Goal: Complete application form

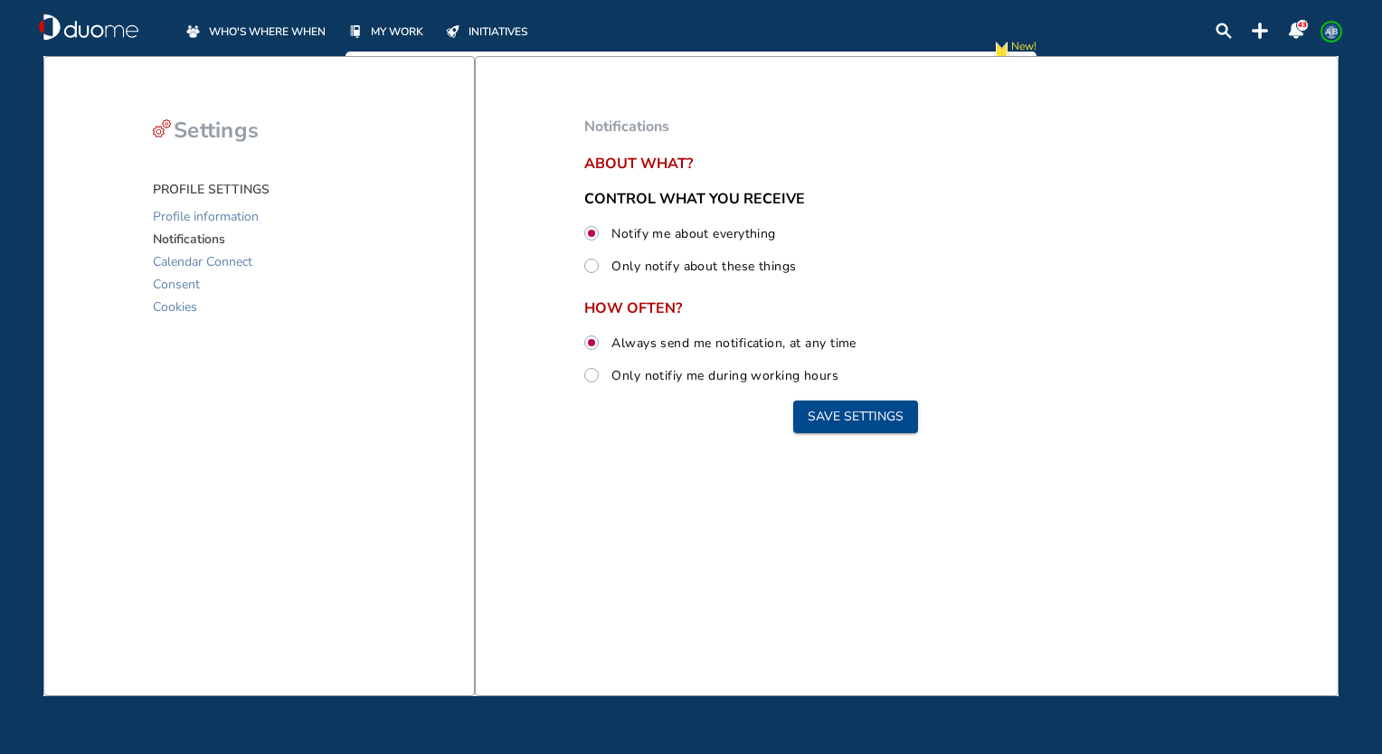
click at [281, 38] on span "WHO'S WHERE WHEN" at bounding box center [267, 32] width 117 height 18
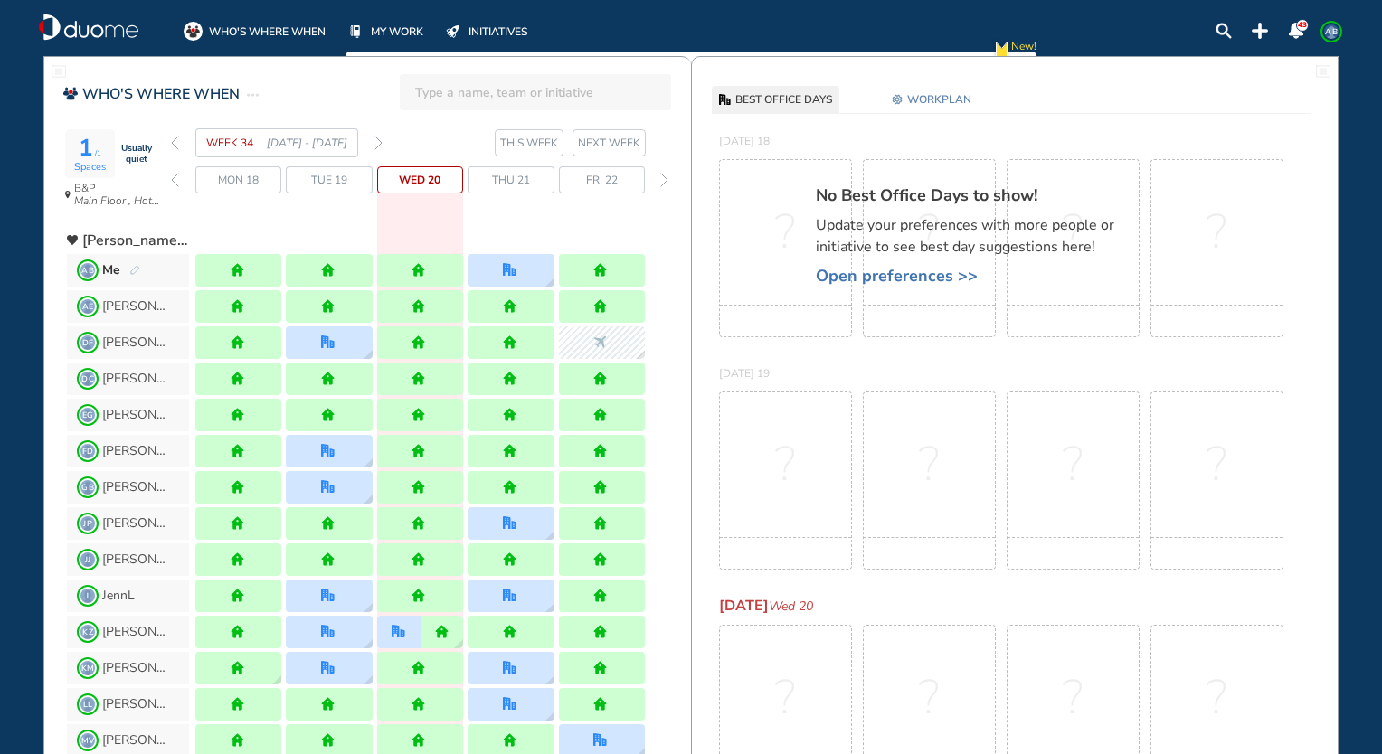
click at [767, 273] on div "?" at bounding box center [785, 248] width 133 height 178
click at [937, 107] on span "WORKPLAN" at bounding box center [939, 99] width 64 height 18
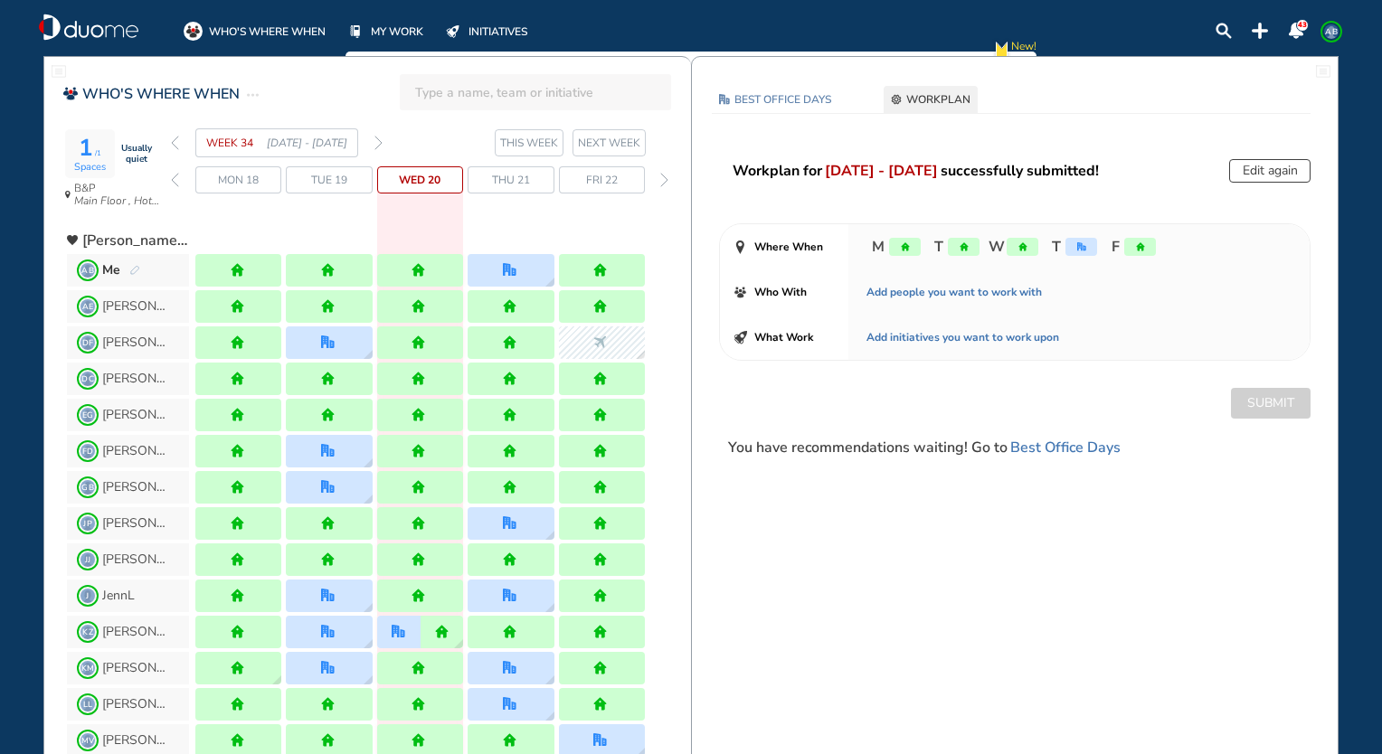
click at [1266, 172] on button "Edit again" at bounding box center [1269, 171] width 81 height 24
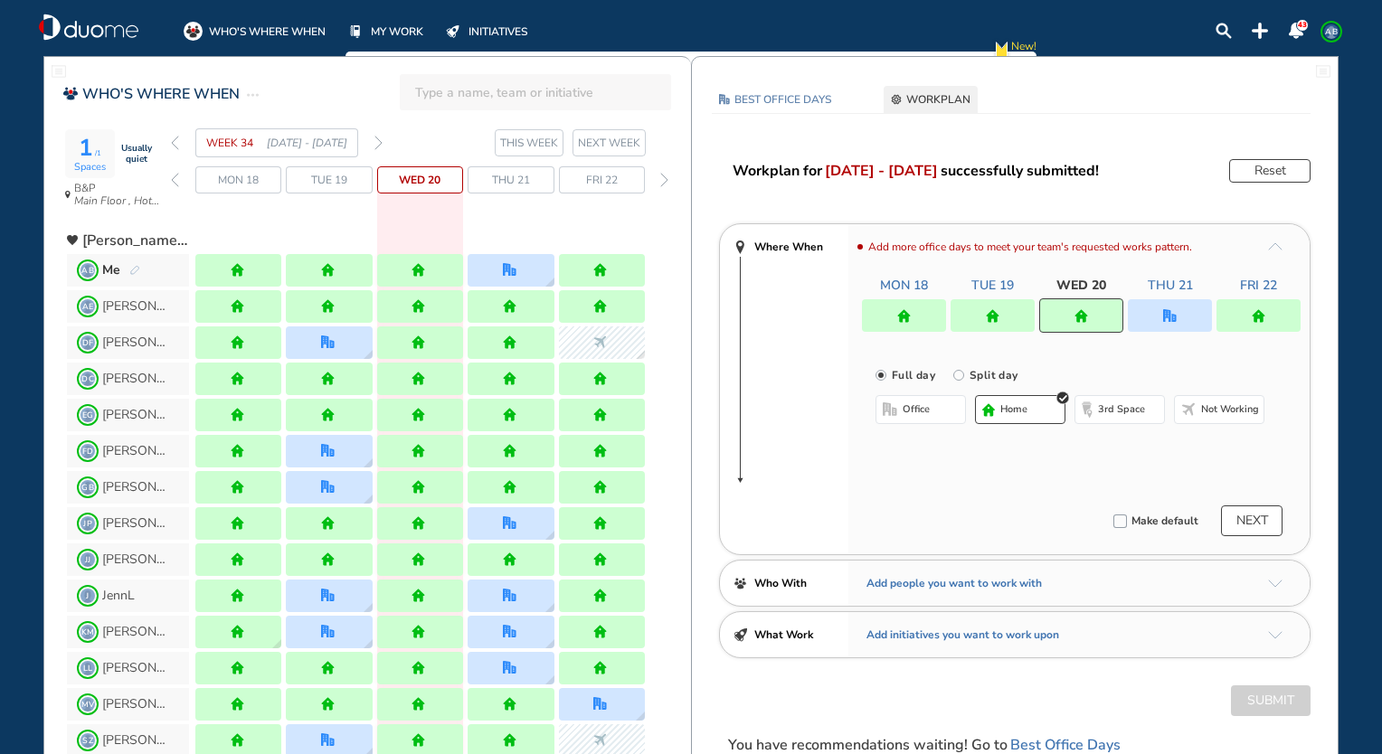
click at [1261, 316] on img "home" at bounding box center [1259, 316] width 14 height 14
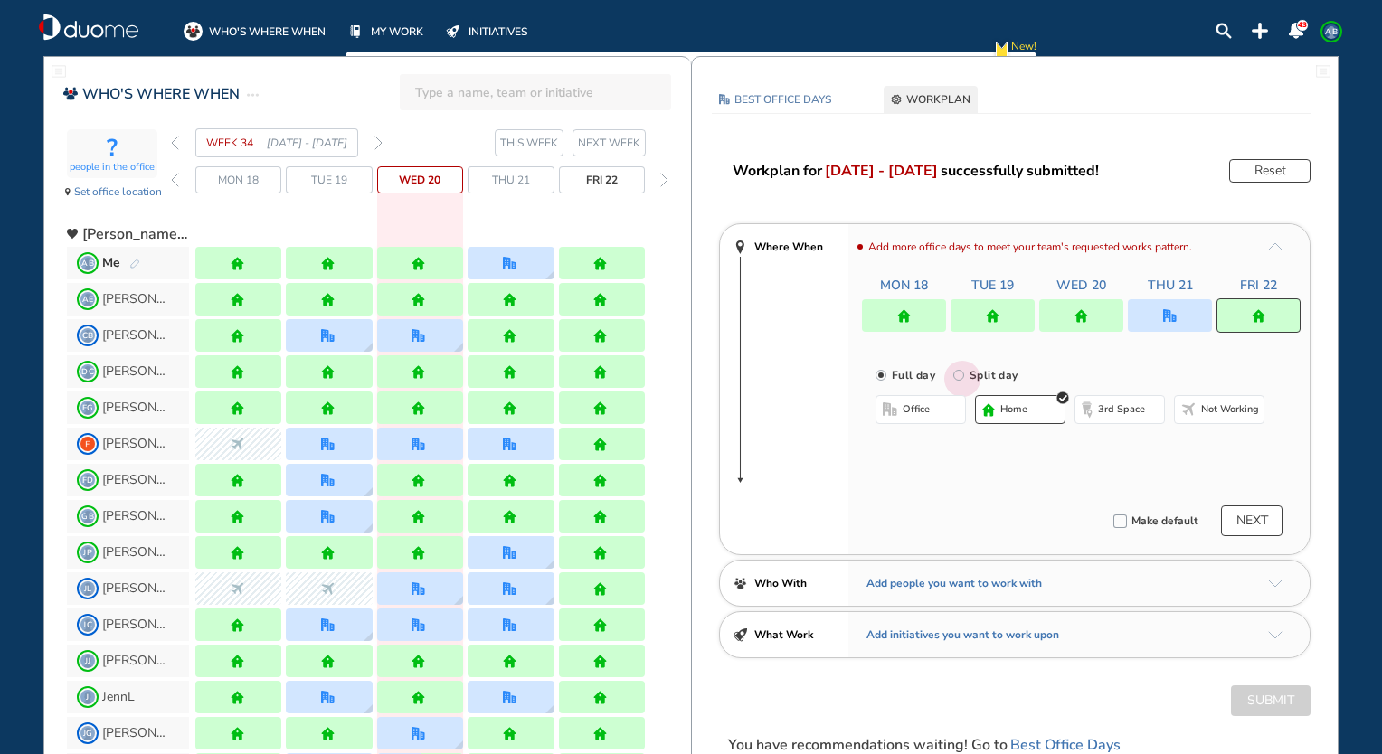
click at [974, 378] on input "Split day" at bounding box center [972, 386] width 36 height 36
radio input "true"
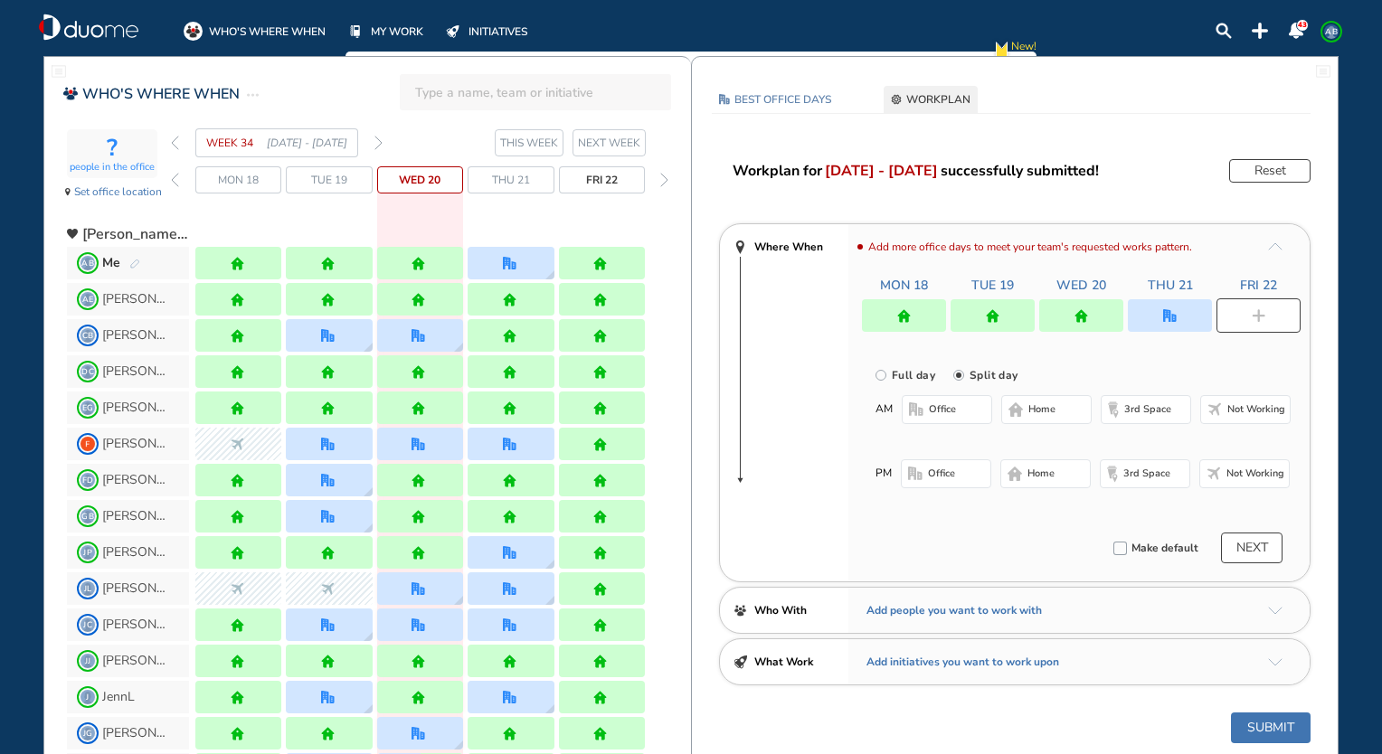
click at [1024, 422] on button "home" at bounding box center [1046, 409] width 90 height 29
click at [973, 471] on button "office" at bounding box center [946, 474] width 90 height 29
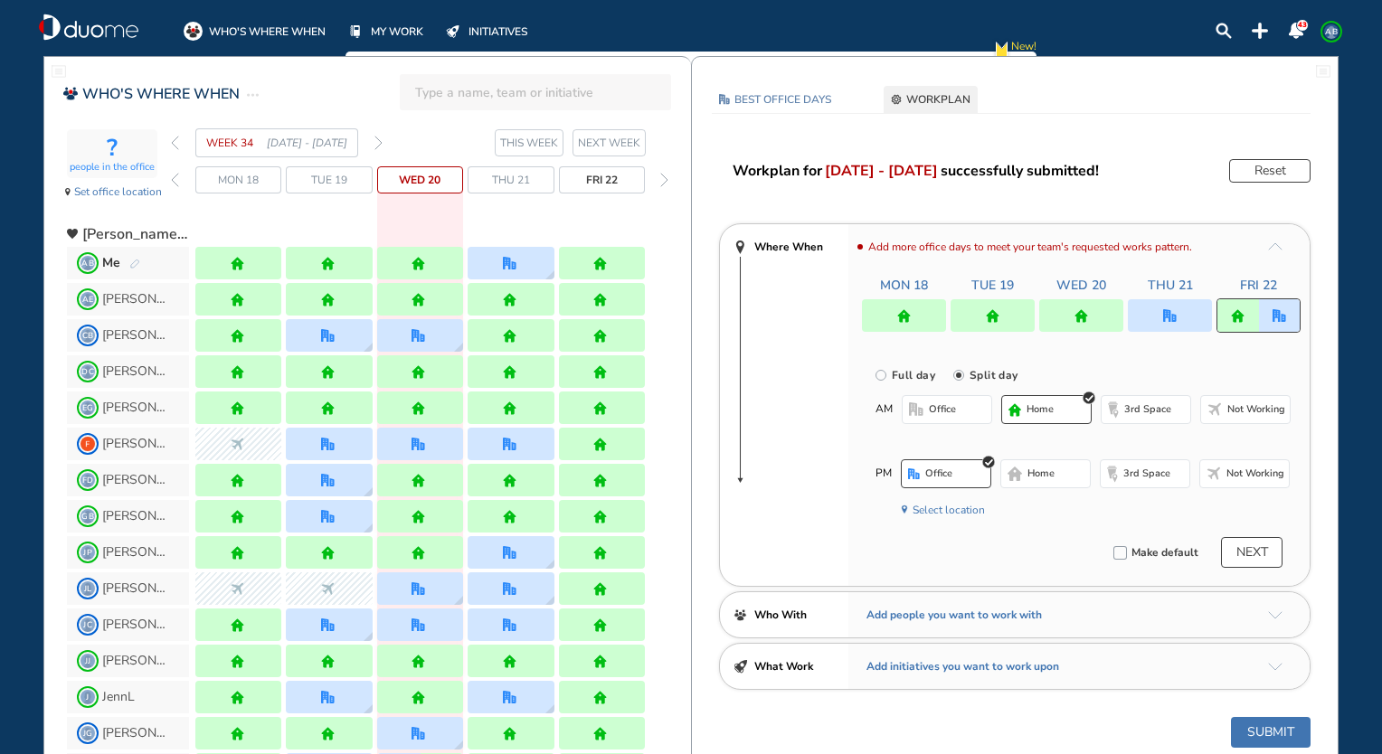
click at [1267, 549] on button "NEXT" at bounding box center [1252, 552] width 62 height 31
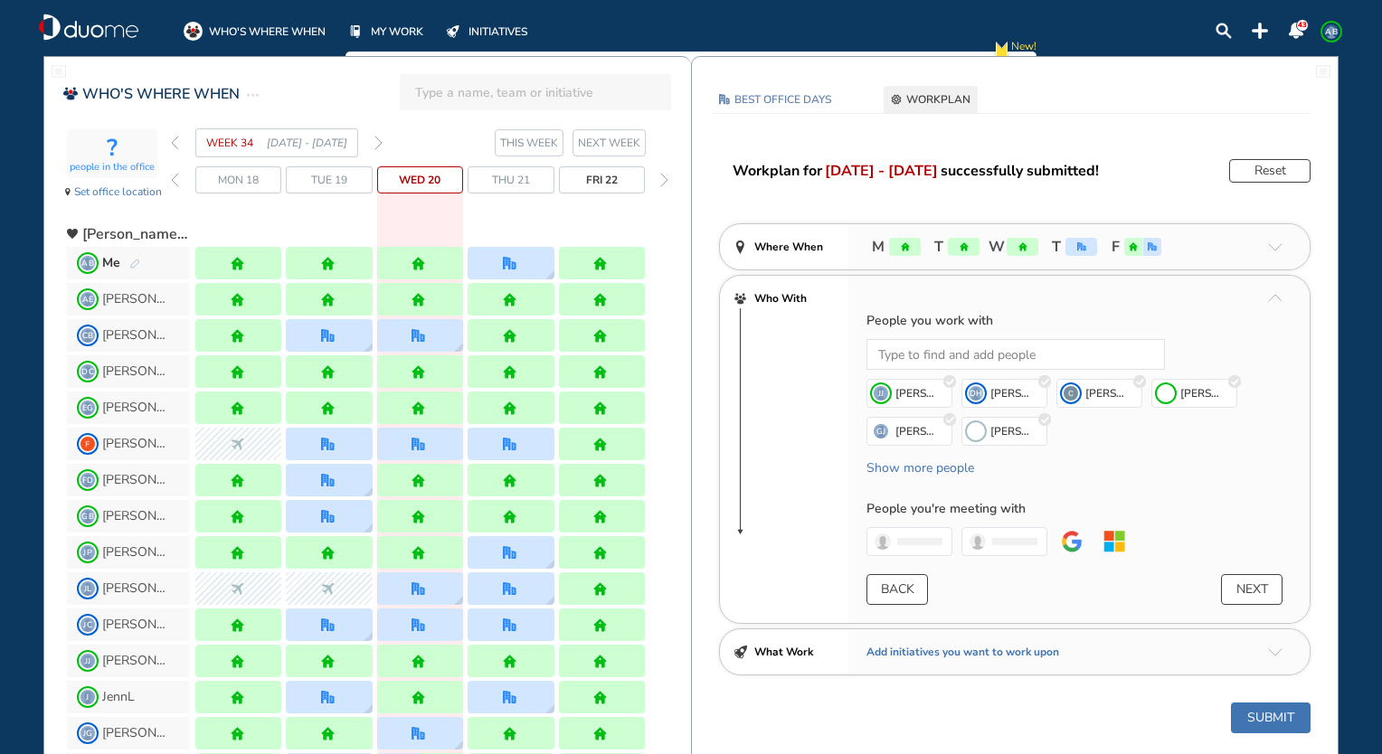
click at [1256, 575] on button "NEXT" at bounding box center [1252, 589] width 62 height 31
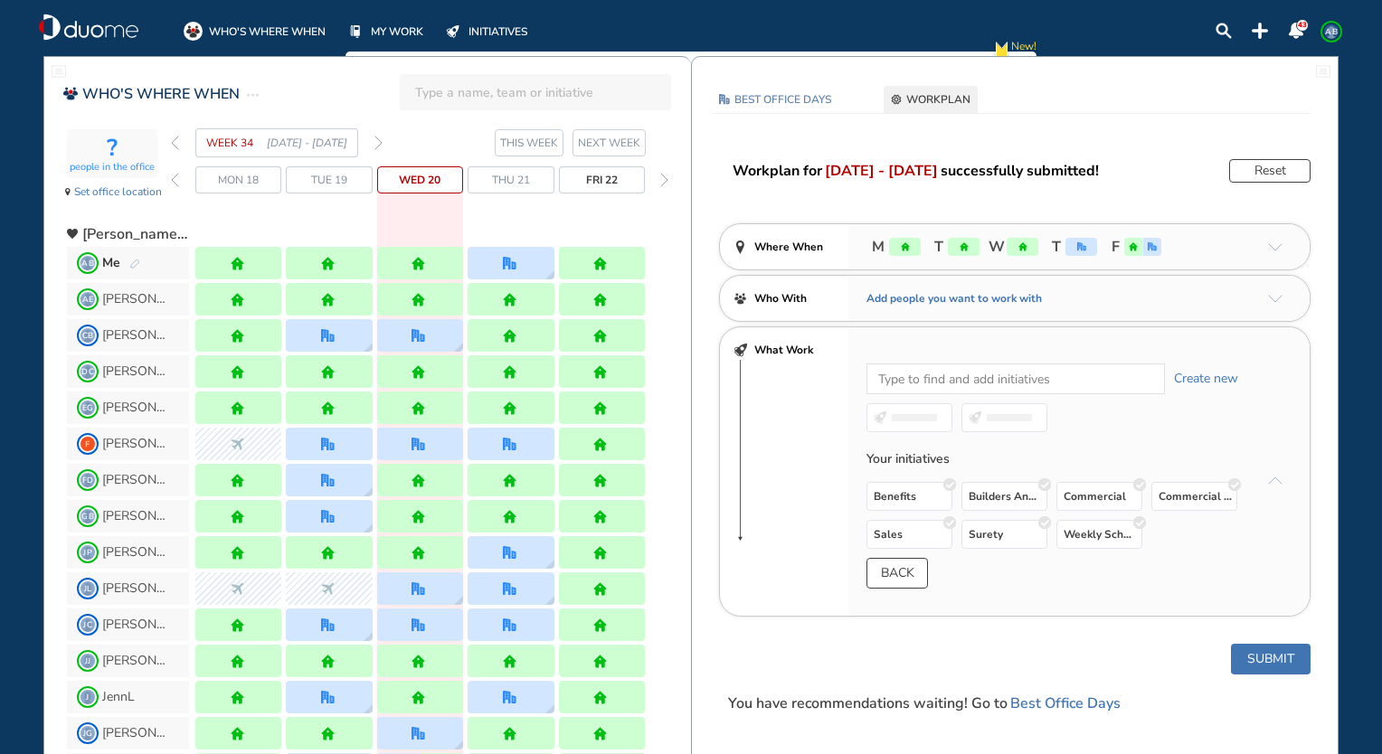
click at [1274, 646] on button "Submit" at bounding box center [1271, 659] width 80 height 31
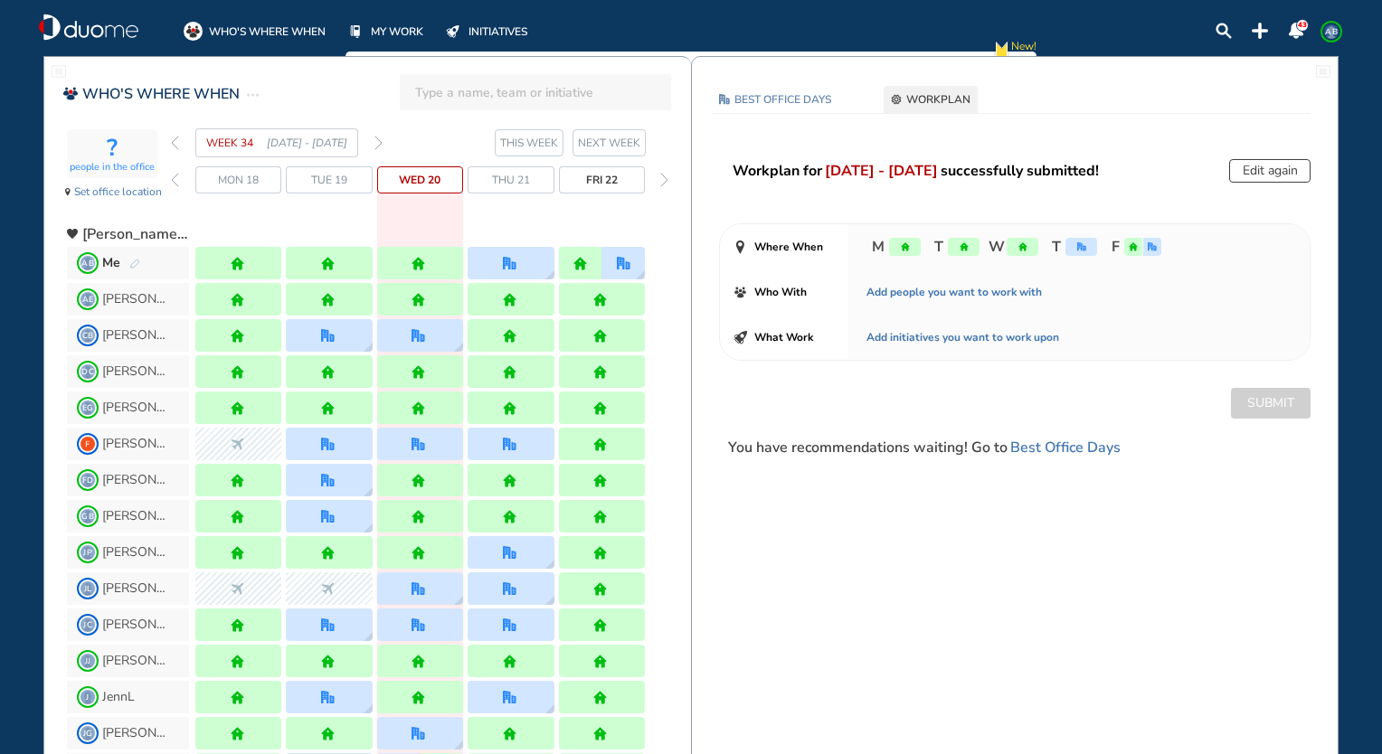
click at [1247, 170] on div "Edit again" at bounding box center [1269, 171] width 81 height 24
click at [1274, 169] on div "Edit again" at bounding box center [1269, 171] width 81 height 24
click at [1241, 168] on div "Edit again" at bounding box center [1269, 171] width 81 height 24
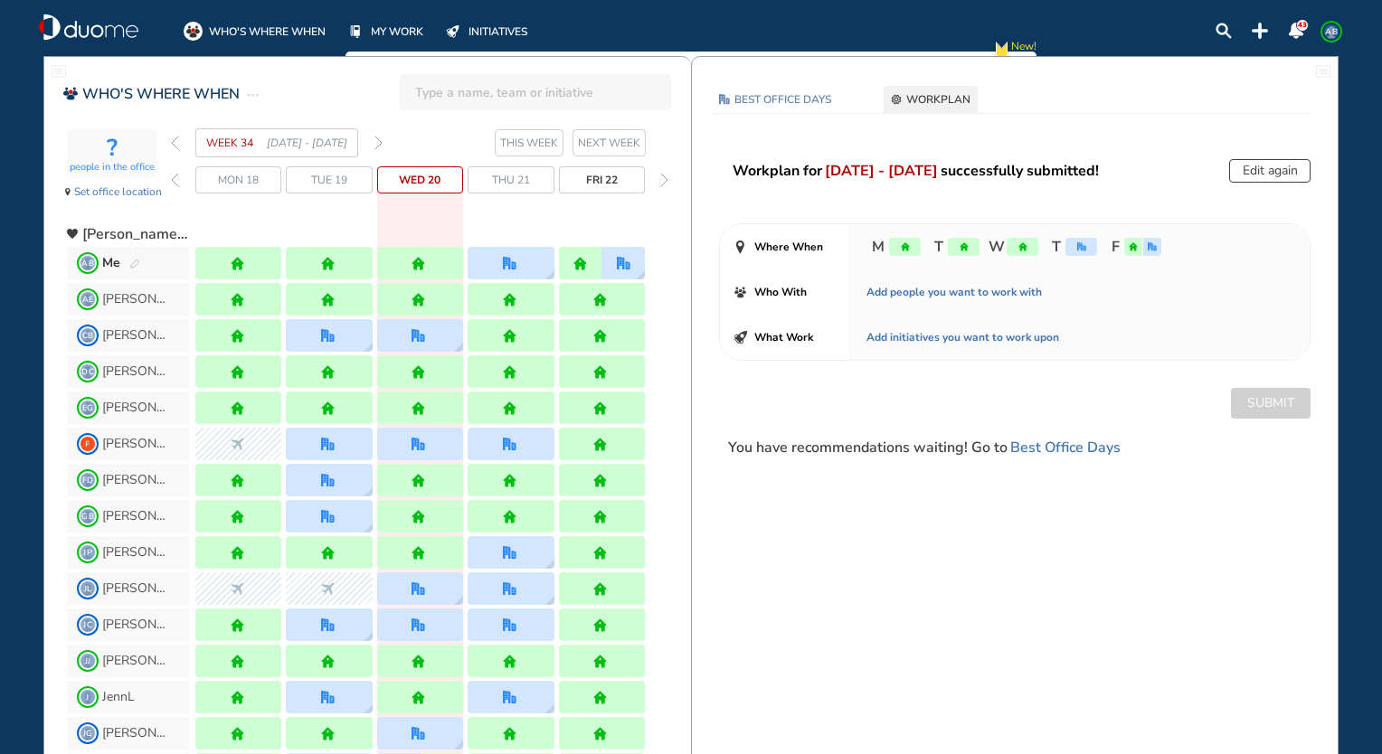
click at [1241, 168] on div "Edit again" at bounding box center [1269, 171] width 81 height 24
click at [1270, 172] on div "Edit again" at bounding box center [1269, 171] width 81 height 24
click at [811, 104] on span "BEST OFFICE DAYS" at bounding box center [783, 99] width 97 height 18
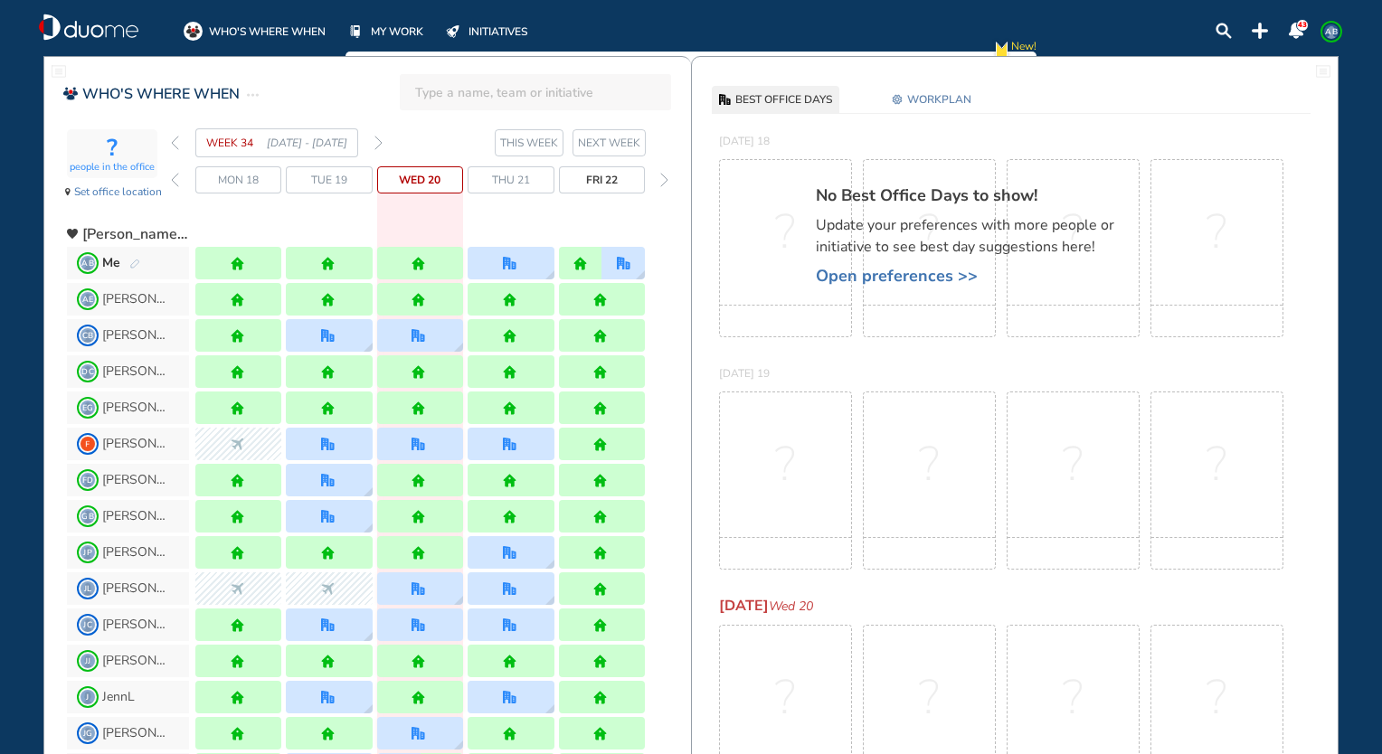
click at [928, 112] on button "WORKPLAN" at bounding box center [932, 99] width 94 height 27
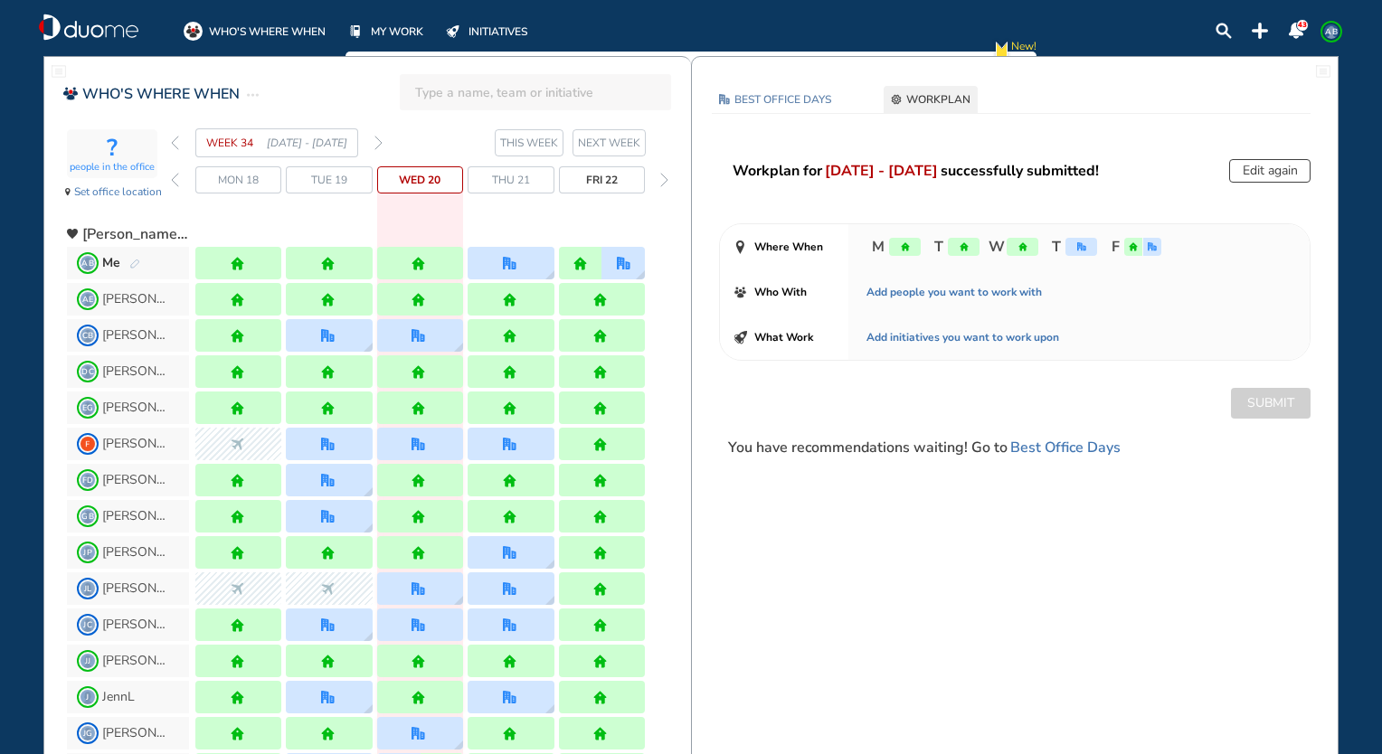
click at [1254, 170] on button "Edit again" at bounding box center [1269, 171] width 81 height 24
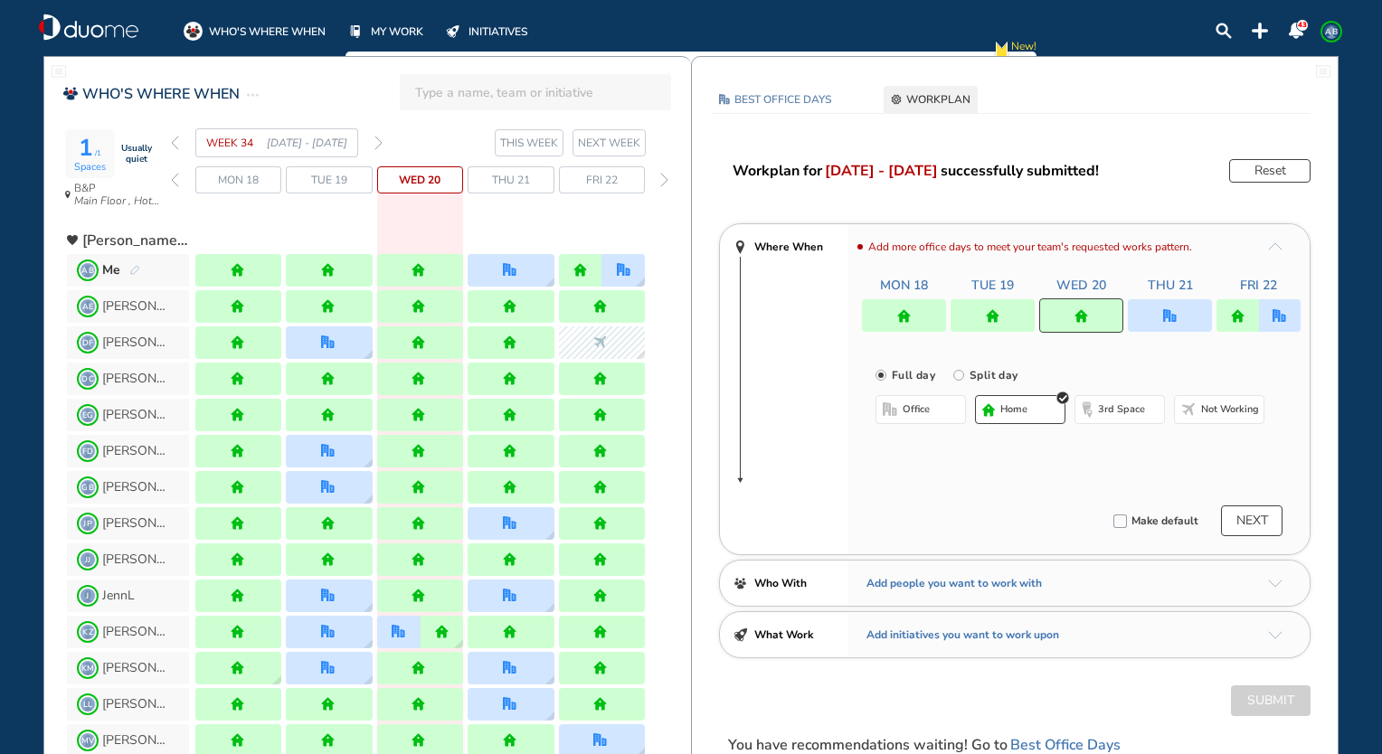
click at [1258, 523] on button "NEXT" at bounding box center [1252, 521] width 62 height 31
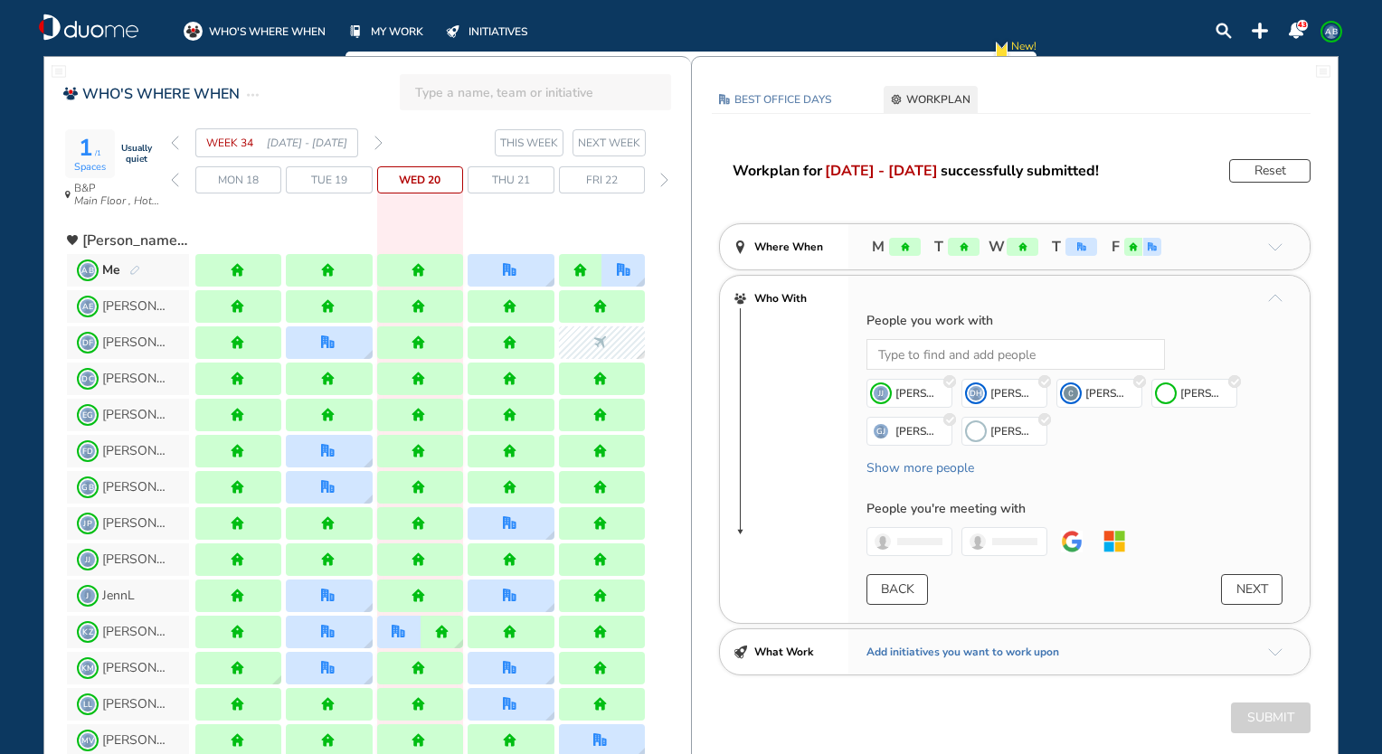
click at [1245, 591] on button "NEXT" at bounding box center [1252, 589] width 62 height 31
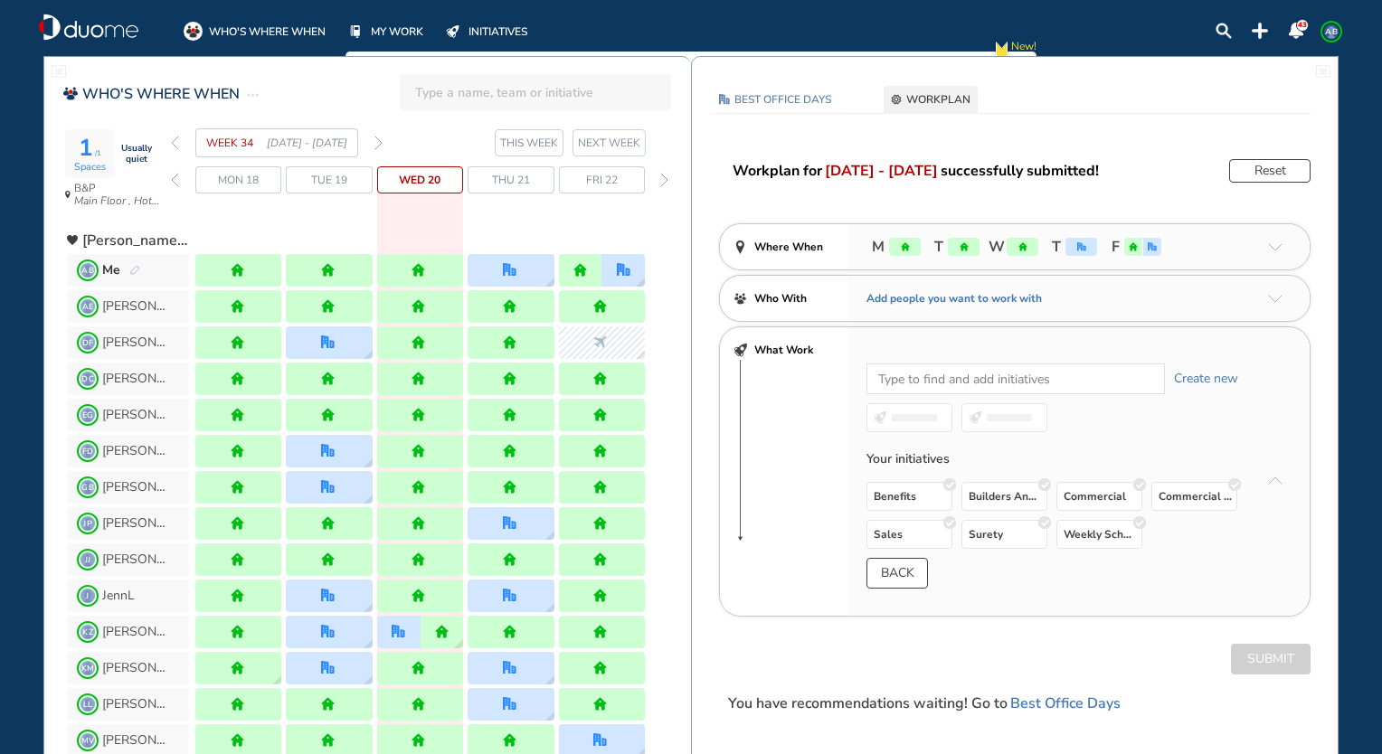
click at [901, 575] on button "BACK" at bounding box center [898, 573] width 62 height 31
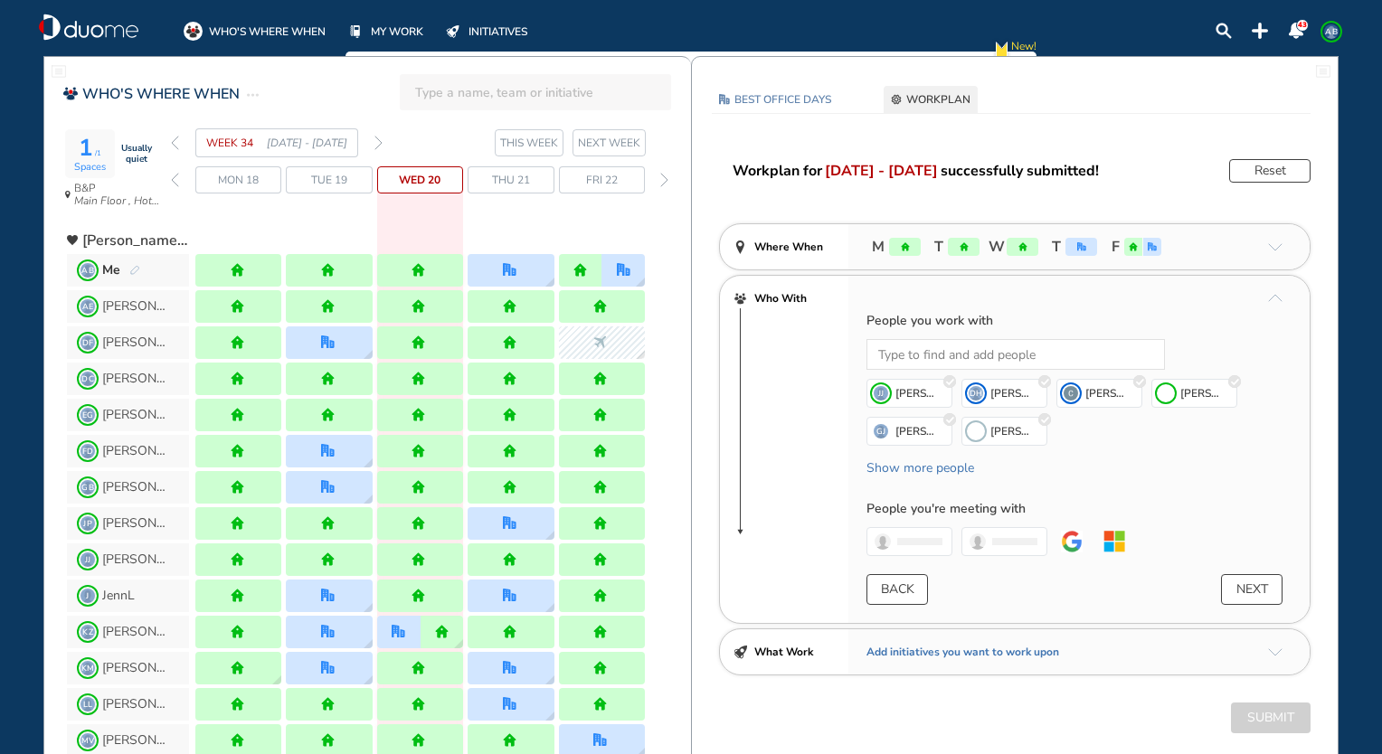
click at [896, 588] on button "BACK" at bounding box center [898, 589] width 62 height 31
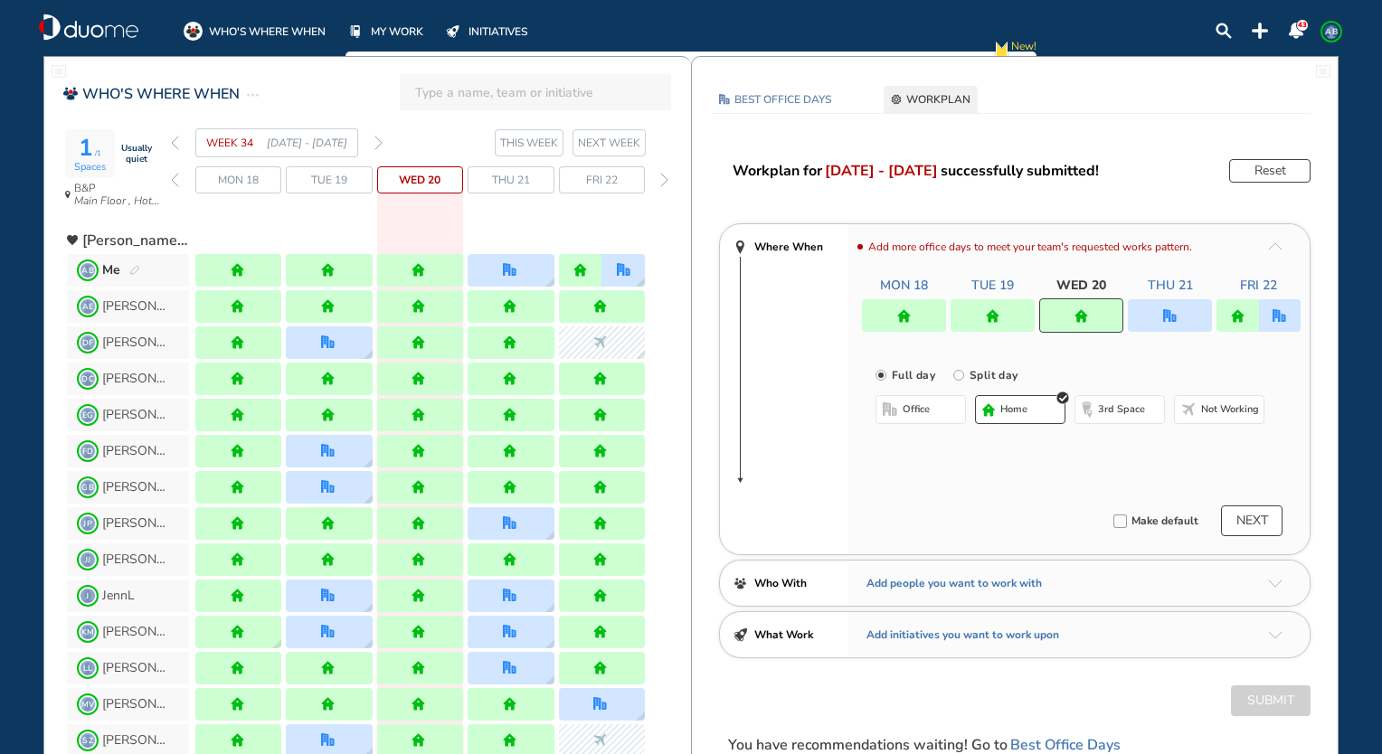
click at [1250, 512] on button "NEXT" at bounding box center [1252, 521] width 62 height 31
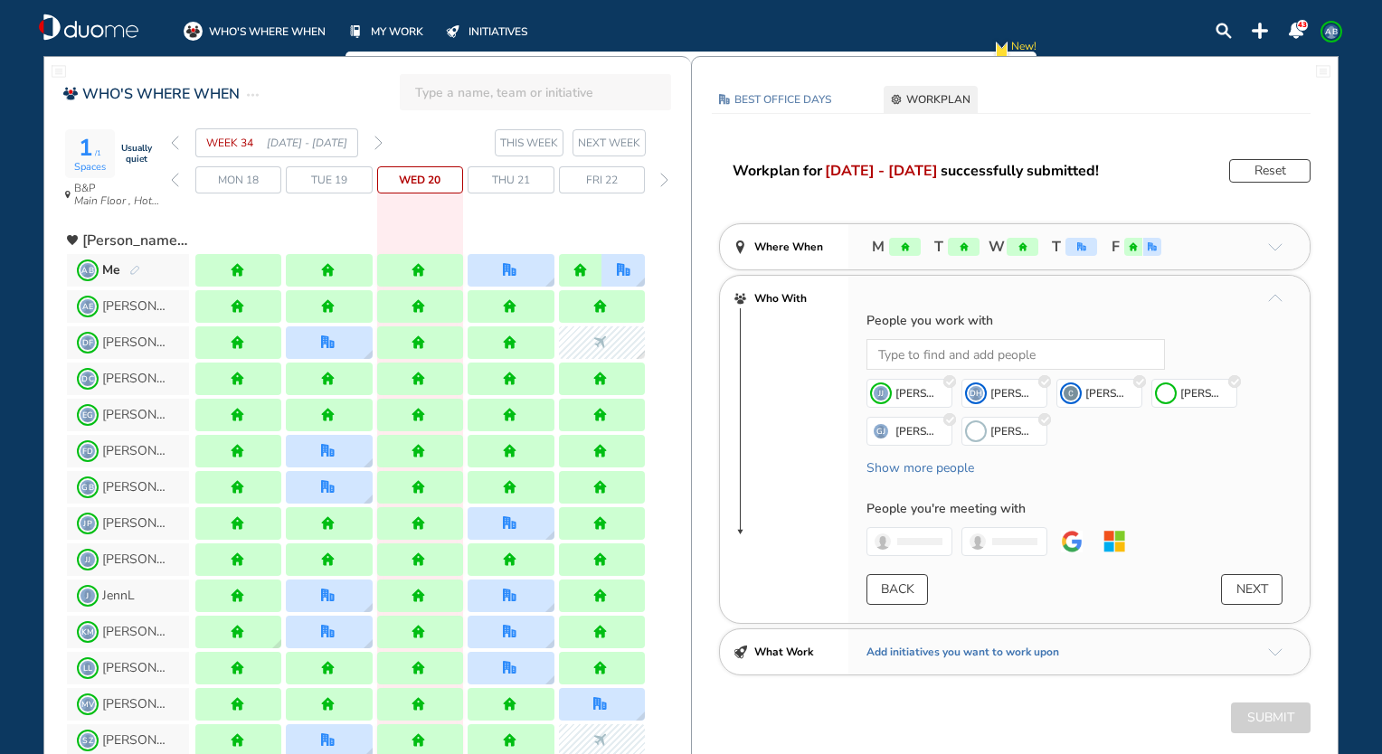
click at [1250, 585] on button "NEXT" at bounding box center [1252, 589] width 62 height 31
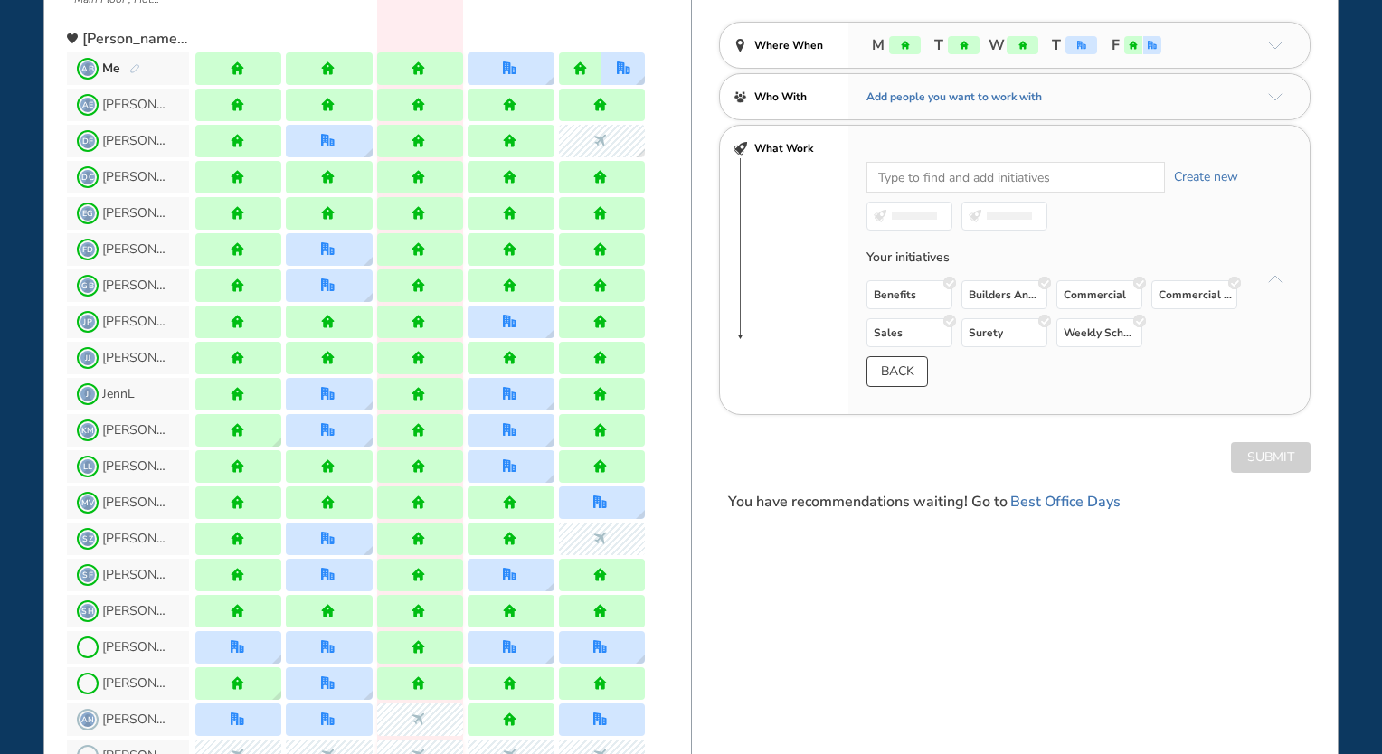
scroll to position [201, 0]
click at [1295, 103] on div "Add people you want to work with" at bounding box center [1079, 97] width 461 height 45
click at [1275, 47] on img "arrow-down-a5b4c4" at bounding box center [1275, 47] width 14 height 8
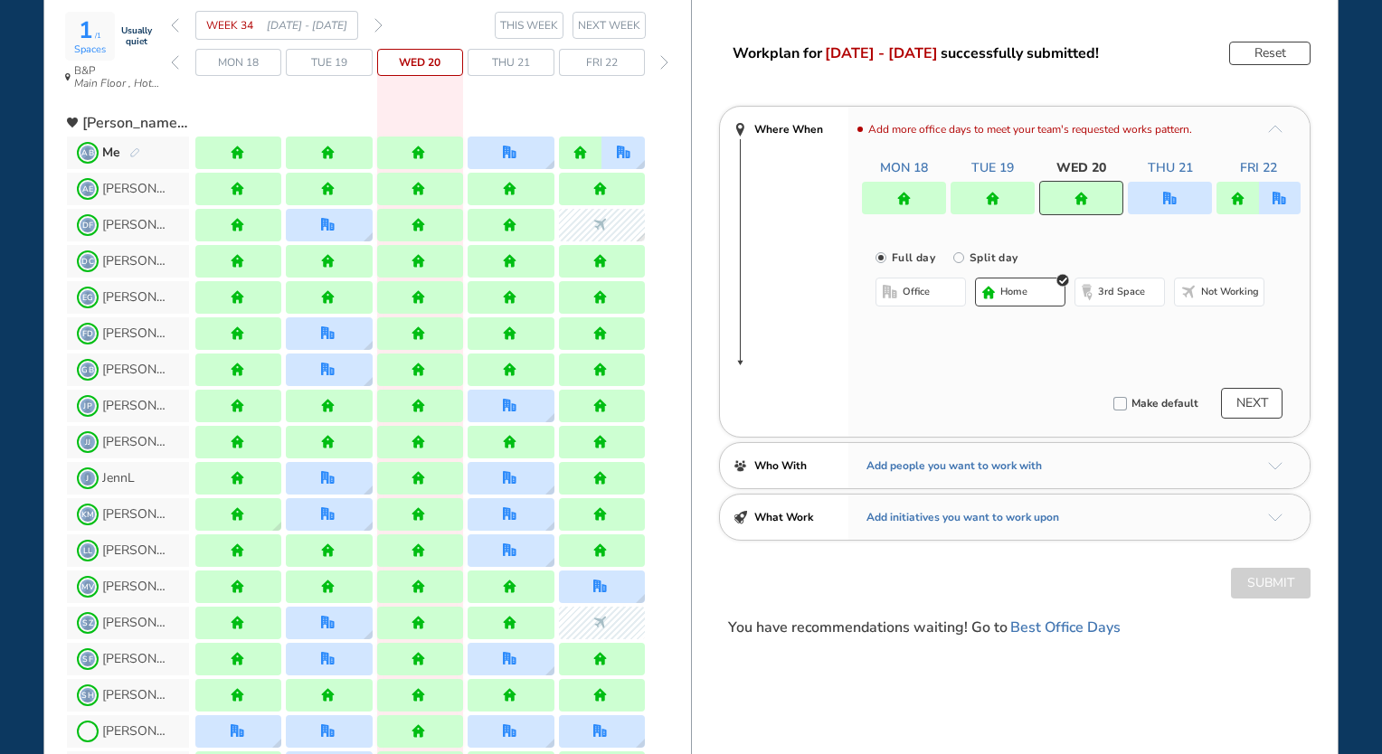
scroll to position [116, 0]
click at [1259, 59] on button "Reset" at bounding box center [1269, 55] width 81 height 24
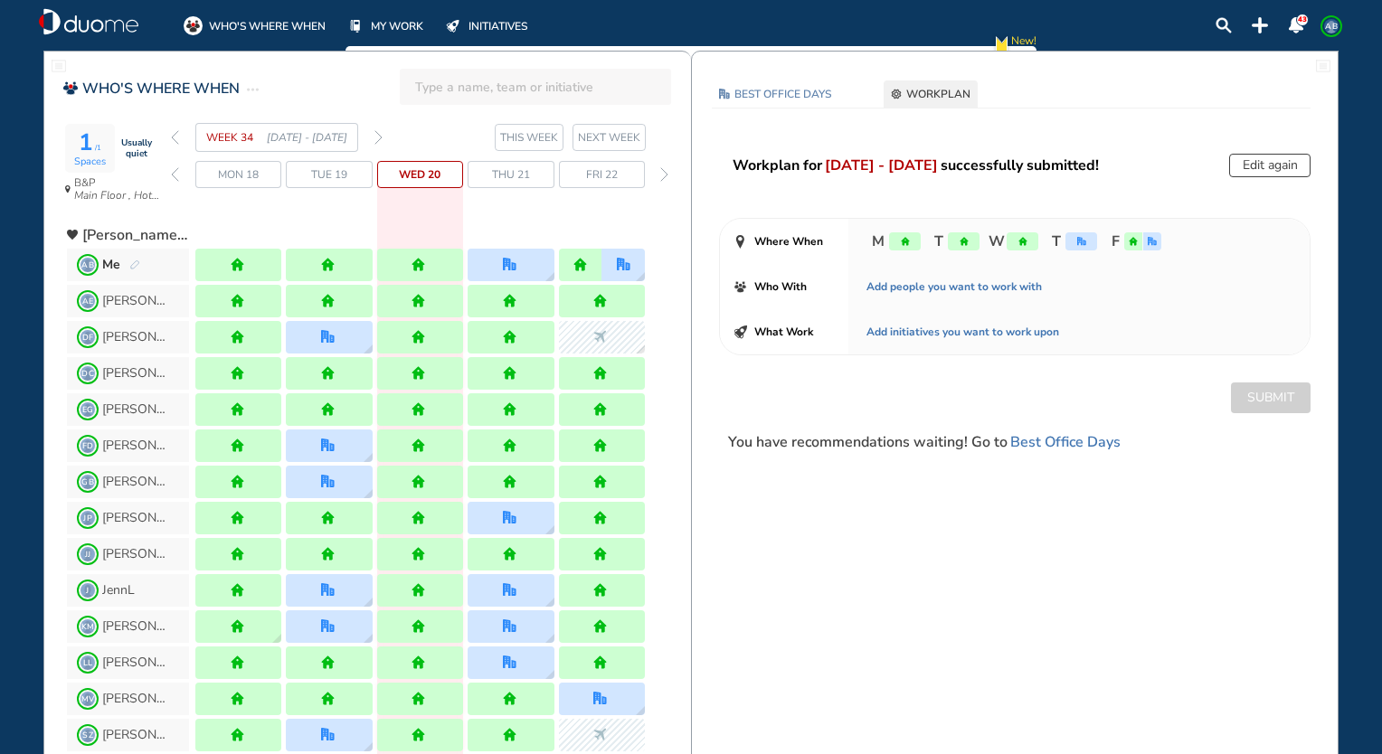
scroll to position [0, 0]
